Goal: Check status: Check status

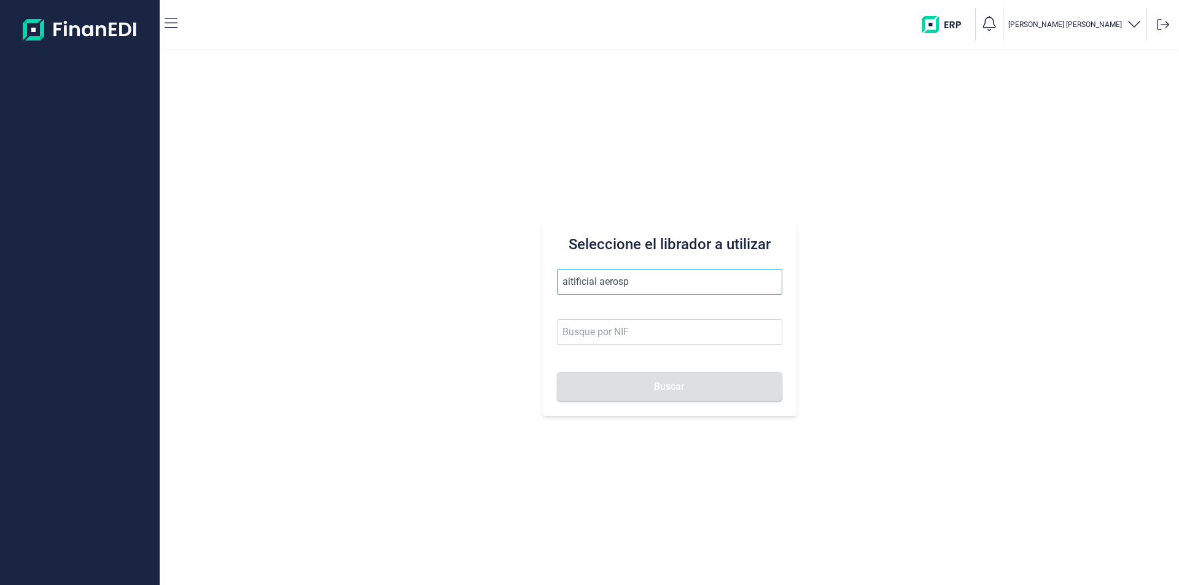
click at [569, 279] on input "aitificial aerosp" at bounding box center [669, 282] width 225 height 26
click at [640, 286] on input "airtificial aerosp" at bounding box center [669, 282] width 225 height 26
click at [661, 310] on li "AIRTIFICIAL AEROSPACE & DEFENSE SA" at bounding box center [669, 312] width 225 height 25
type input "AIRTIFICIAL AEROSPACE & DEFENSE SA"
type input "A72309149"
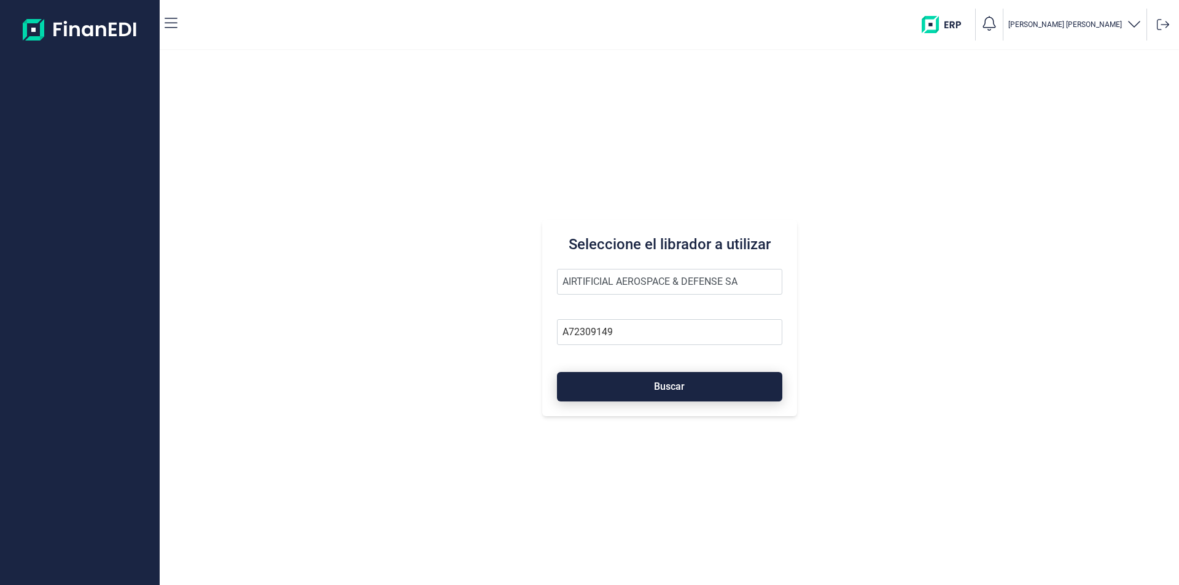
click at [652, 394] on button "Buscar" at bounding box center [669, 386] width 225 height 29
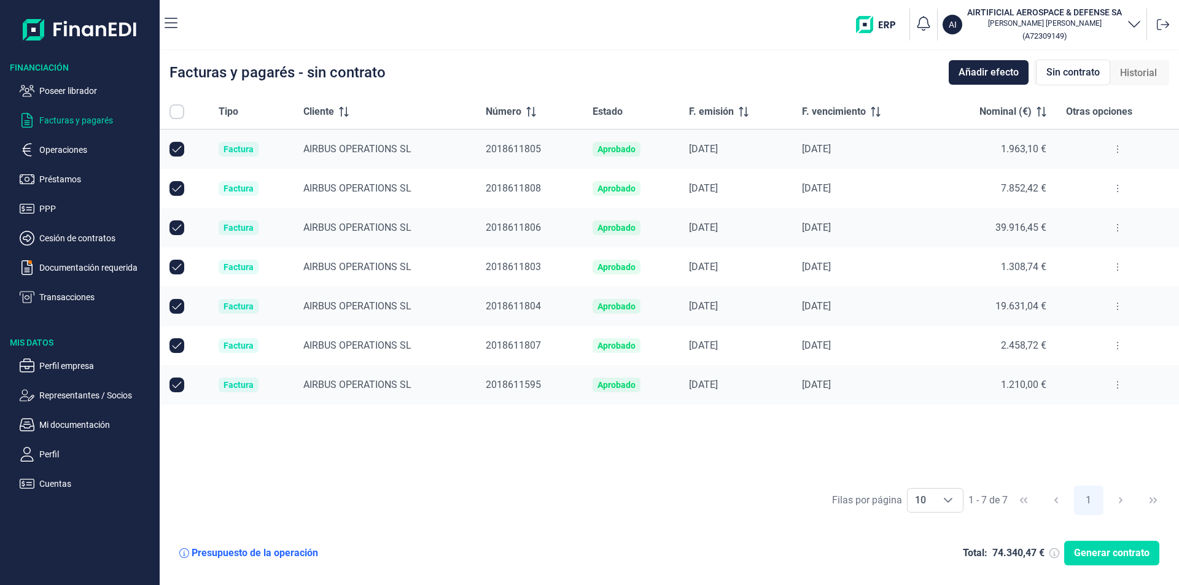
checkbox input "true"
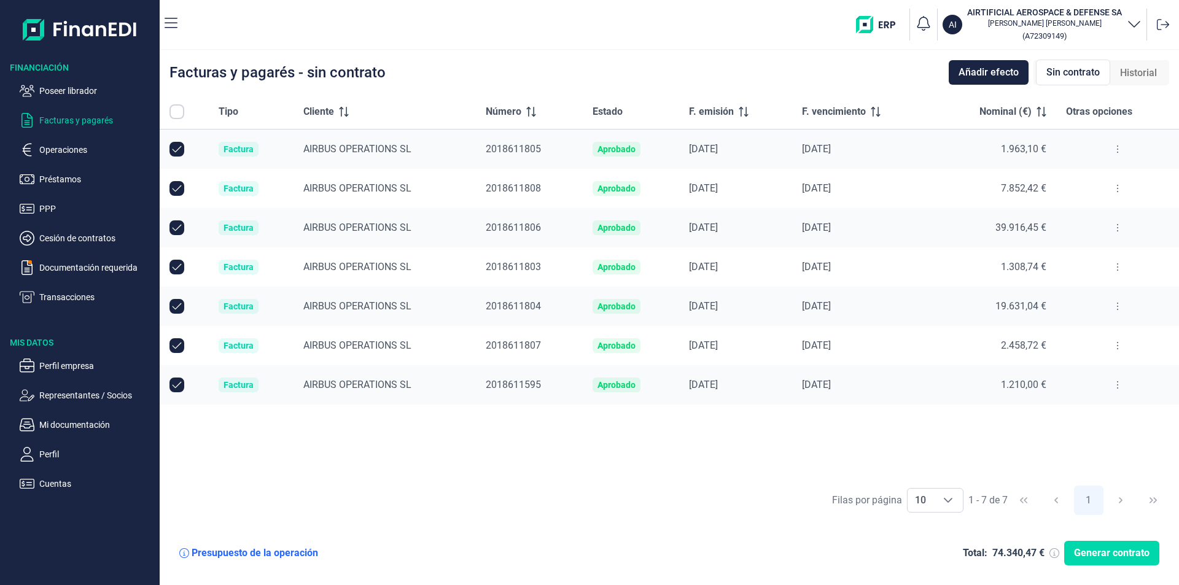
checkbox input "true"
drag, startPoint x: 177, startPoint y: 340, endPoint x: 181, endPoint y: 325, distance: 15.8
click at [178, 338] on input "Row Unselected null" at bounding box center [177, 345] width 15 height 15
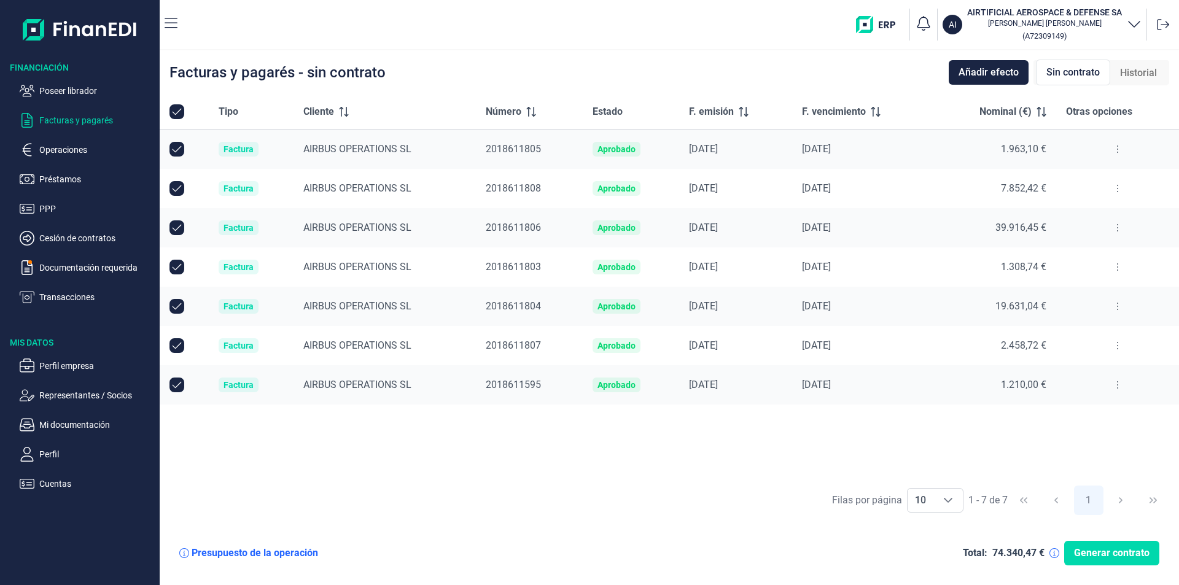
checkbox input "false"
click at [182, 305] on input "Row Unselected null" at bounding box center [177, 306] width 15 height 15
checkbox input "false"
click at [176, 342] on input "Row Selected null" at bounding box center [177, 345] width 15 height 15
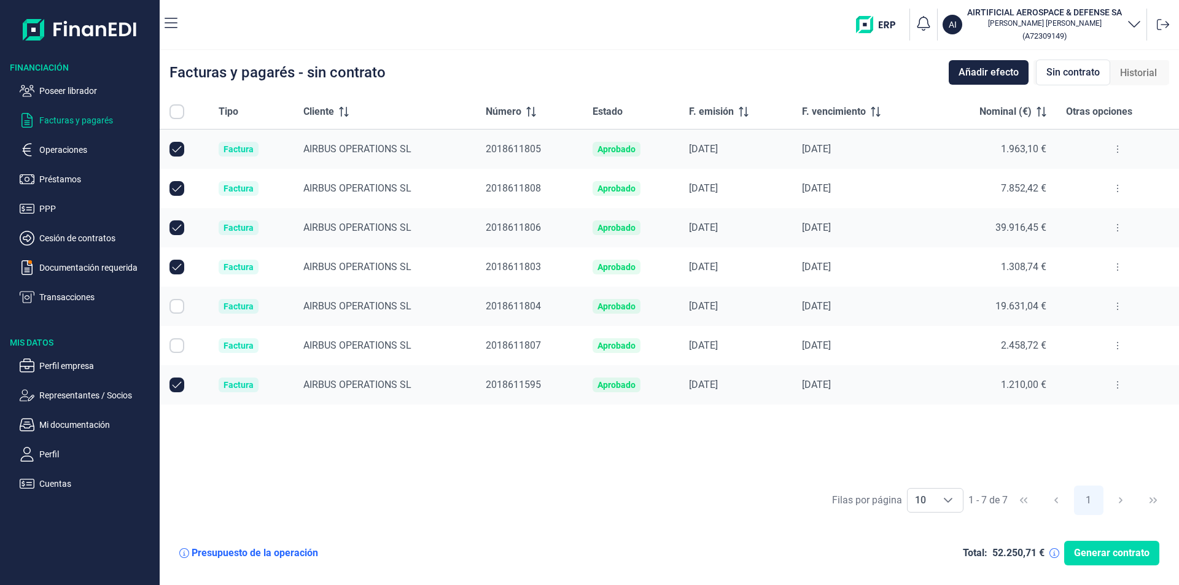
checkbox input "true"
click at [172, 307] on input "Row Selected null" at bounding box center [177, 306] width 15 height 15
checkbox input "true"
click at [82, 90] on p "Poseer librador" at bounding box center [96, 91] width 115 height 15
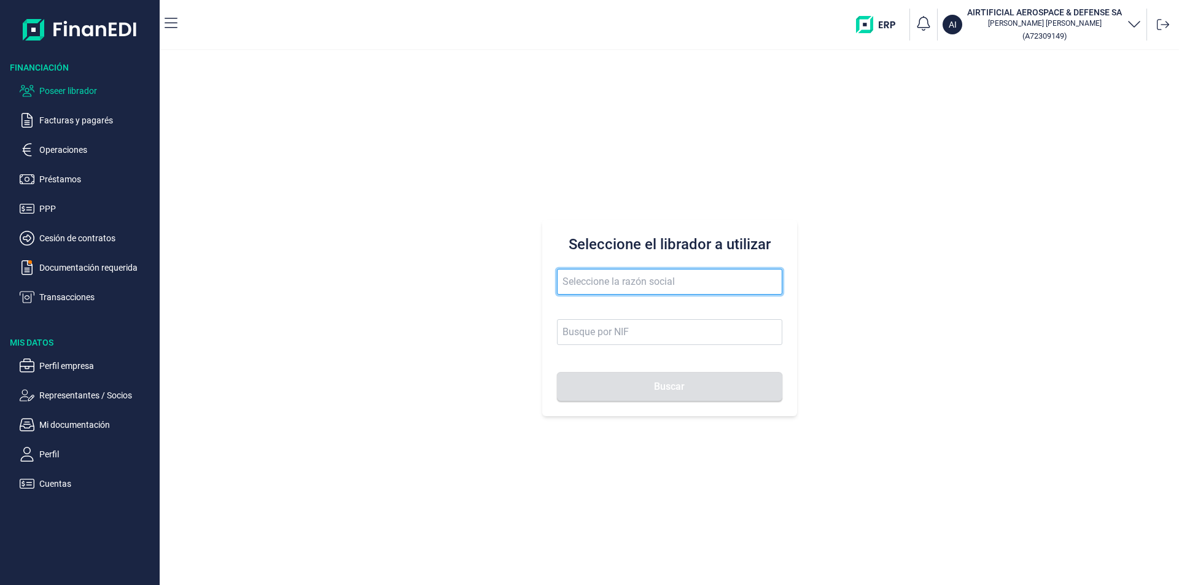
click at [584, 279] on input "text" at bounding box center [669, 282] width 225 height 26
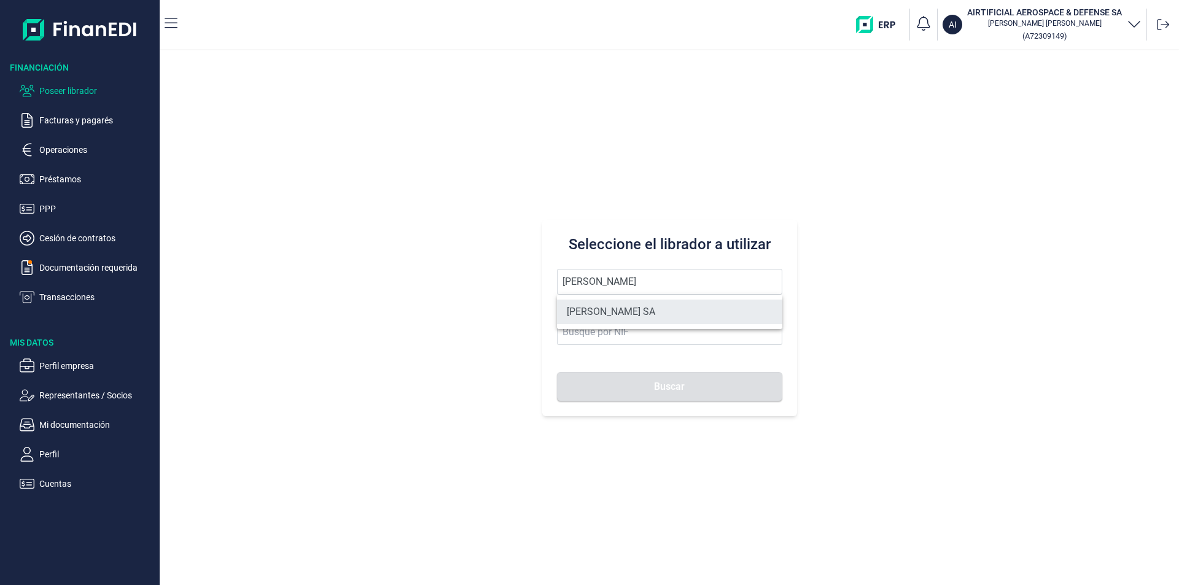
click at [601, 315] on li "[PERSON_NAME] SA" at bounding box center [669, 312] width 225 height 25
type input "[PERSON_NAME] SA"
type input "A11617602"
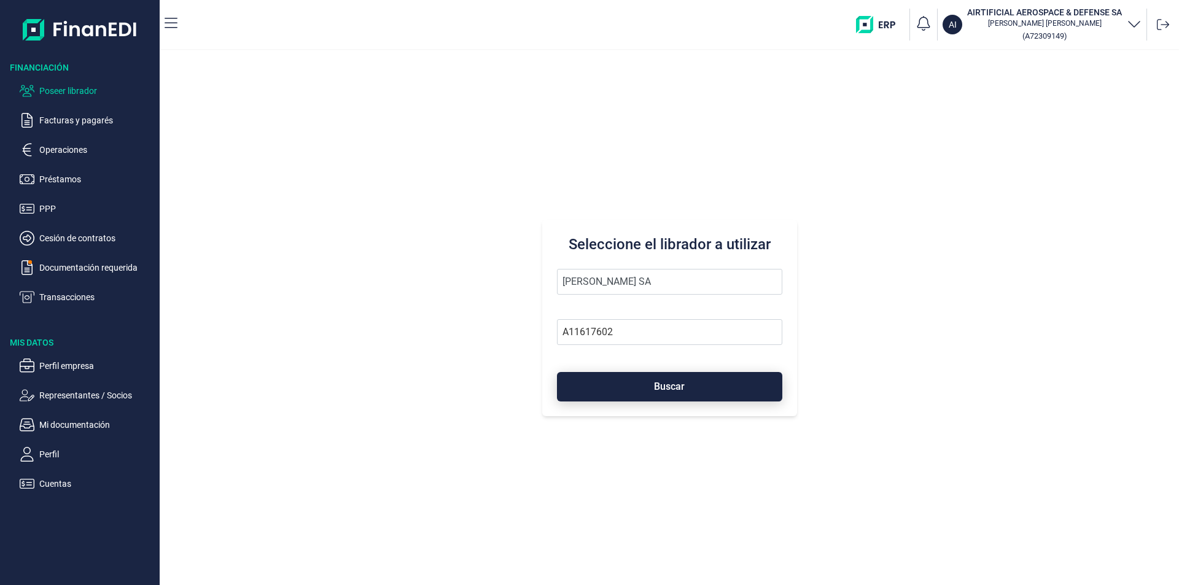
click at [621, 386] on button "Buscar" at bounding box center [669, 386] width 225 height 29
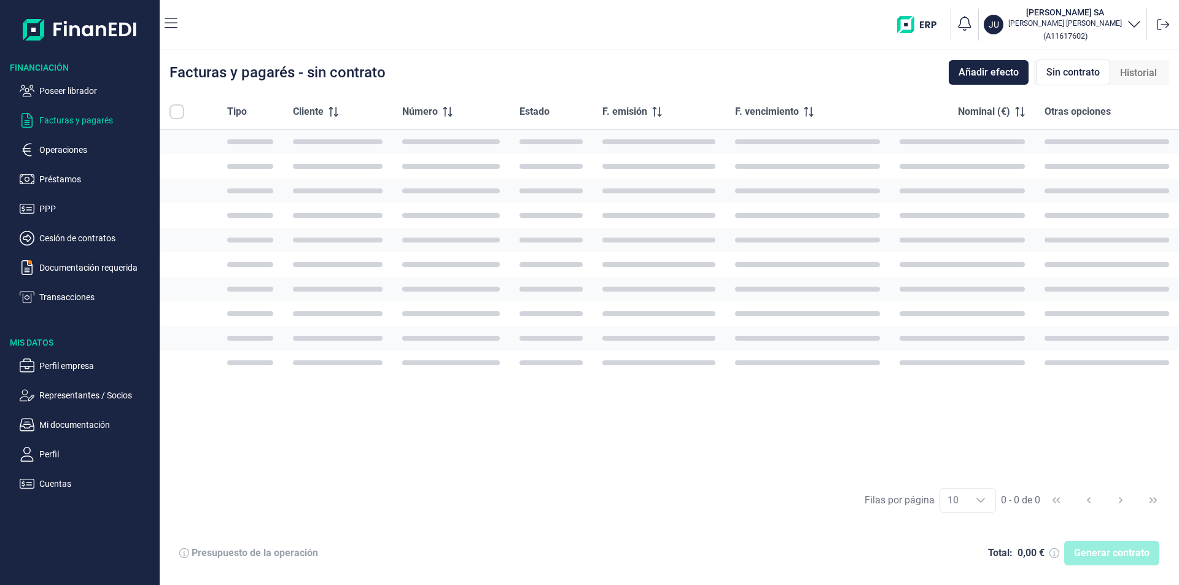
checkbox input "true"
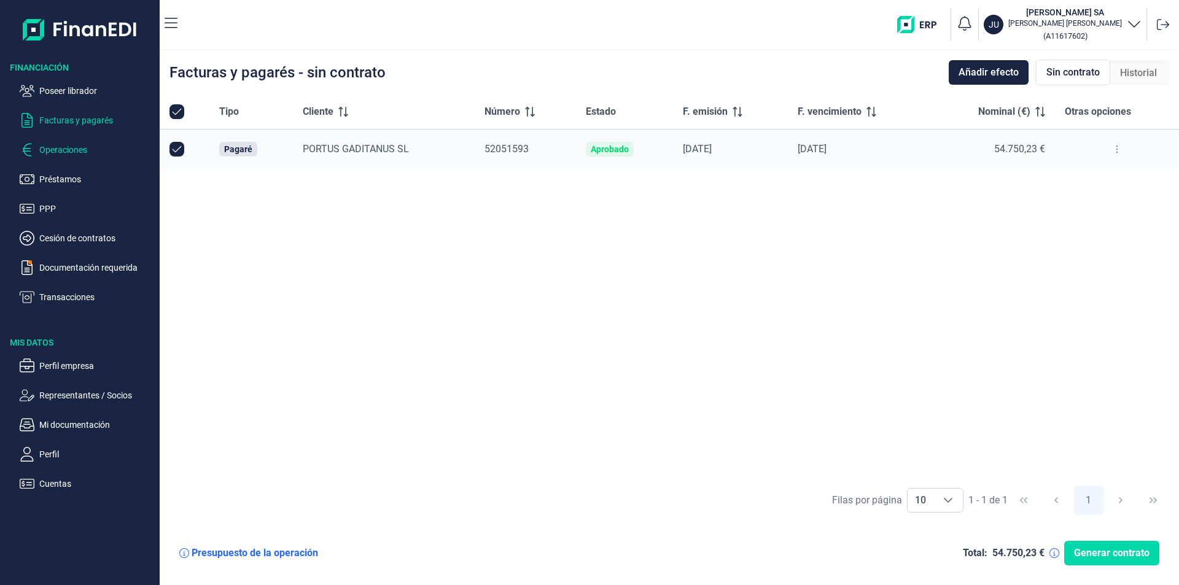
click at [76, 144] on p "Operaciones" at bounding box center [96, 150] width 115 height 15
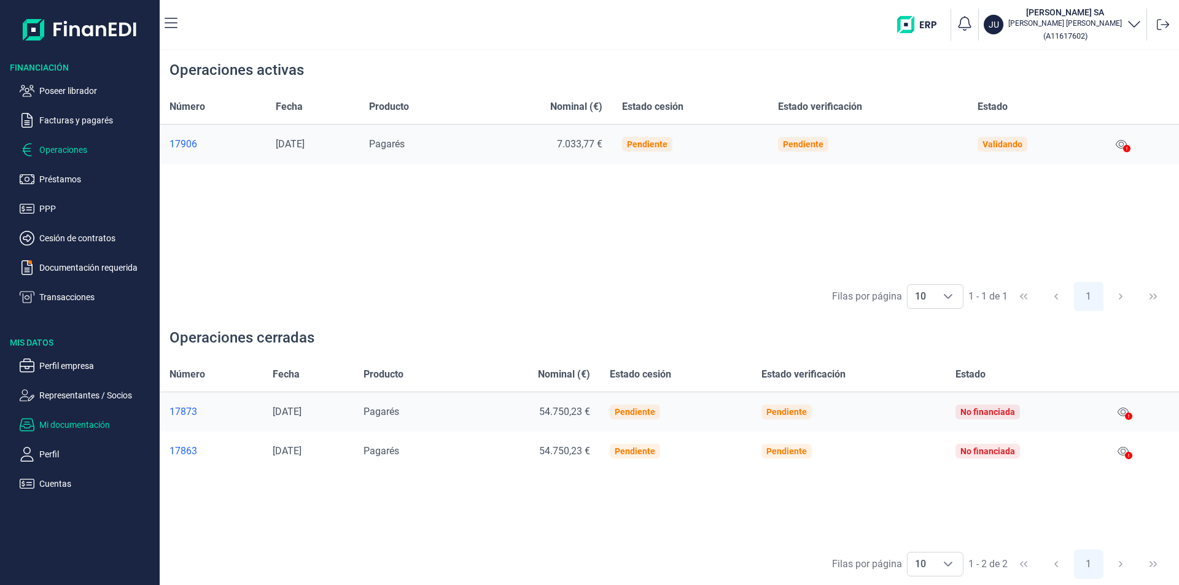
click at [84, 424] on p "Mi documentación" at bounding box center [96, 425] width 115 height 15
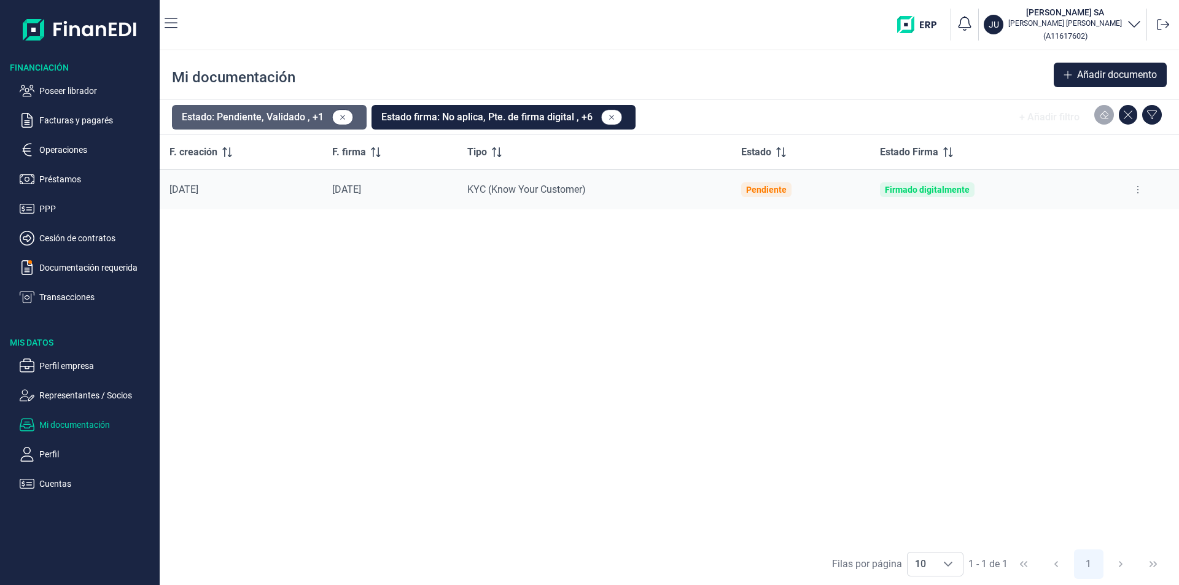
click at [243, 120] on button "Estado: Pendiente, Validado , +1" at bounding box center [269, 117] width 195 height 25
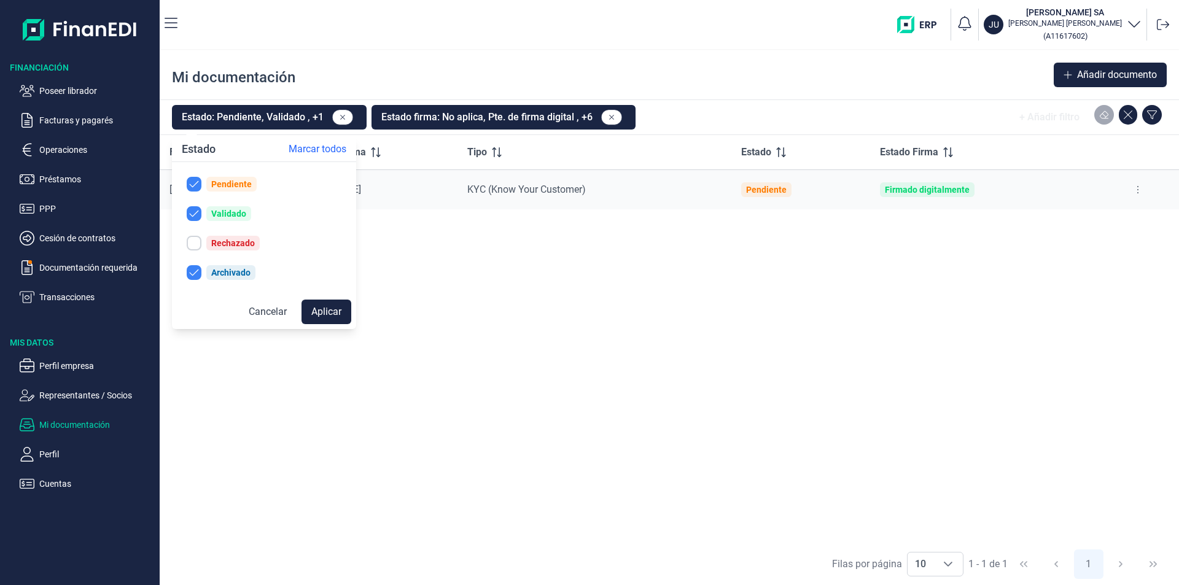
click at [224, 242] on div "Rechazado" at bounding box center [233, 243] width 44 height 10
checkbox input "true"
click at [312, 303] on button "Aplicar" at bounding box center [327, 312] width 50 height 25
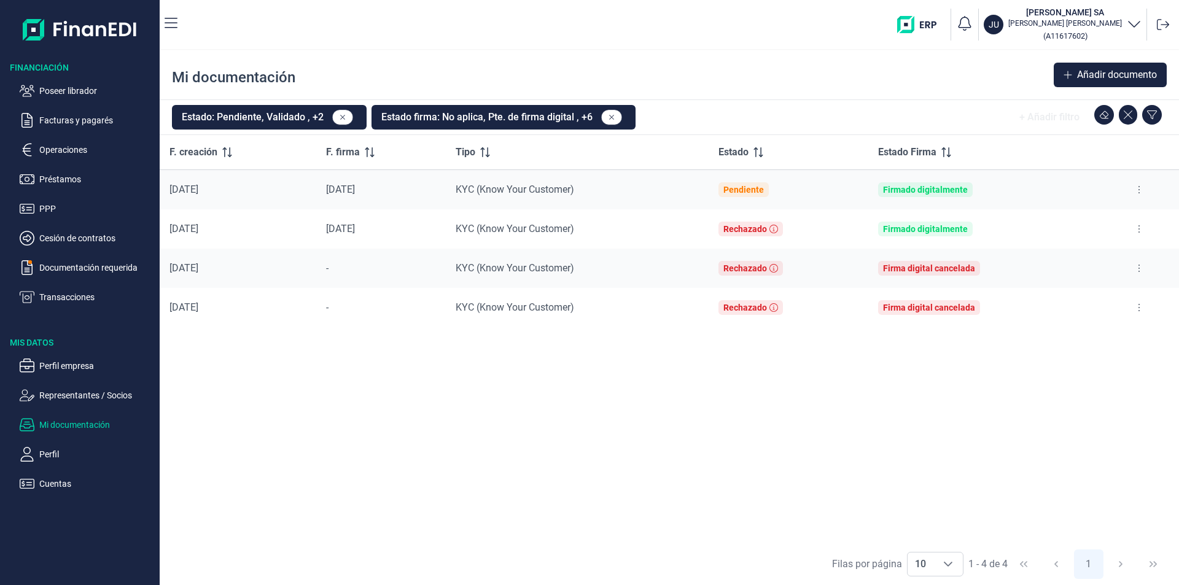
click at [586, 368] on div "F. creación F. firma Tipo Estado Estado Firma [DATE] [DATE] KYC (Know Your Cust…" at bounding box center [670, 339] width 1020 height 408
click at [62, 150] on p "Operaciones" at bounding box center [96, 150] width 115 height 15
